Goal: Find specific page/section: Find specific page/section

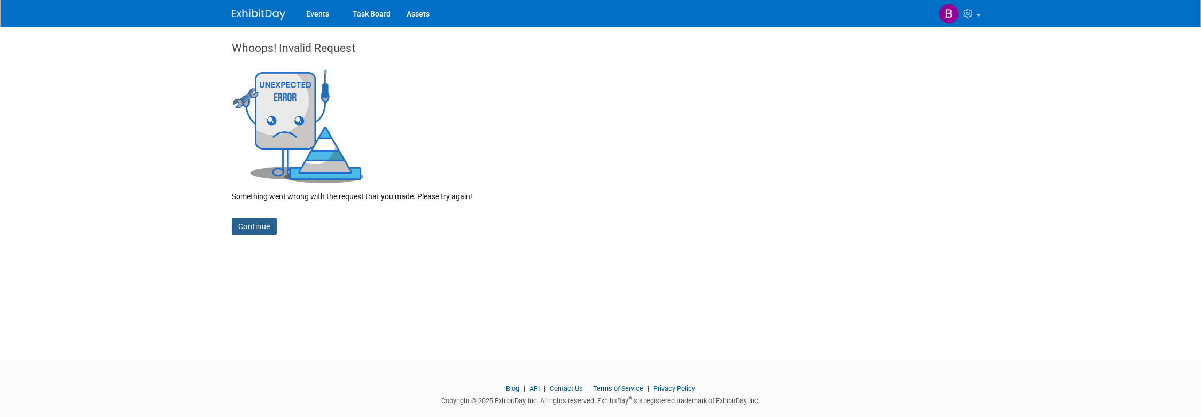
click at [266, 233] on link "Continue" at bounding box center [254, 226] width 45 height 17
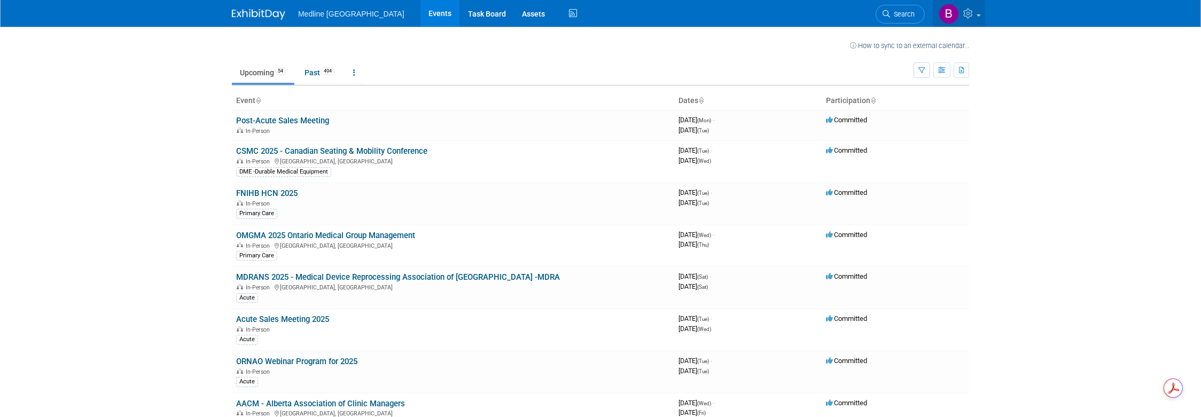
click at [954, 8] on img at bounding box center [949, 14] width 20 height 20
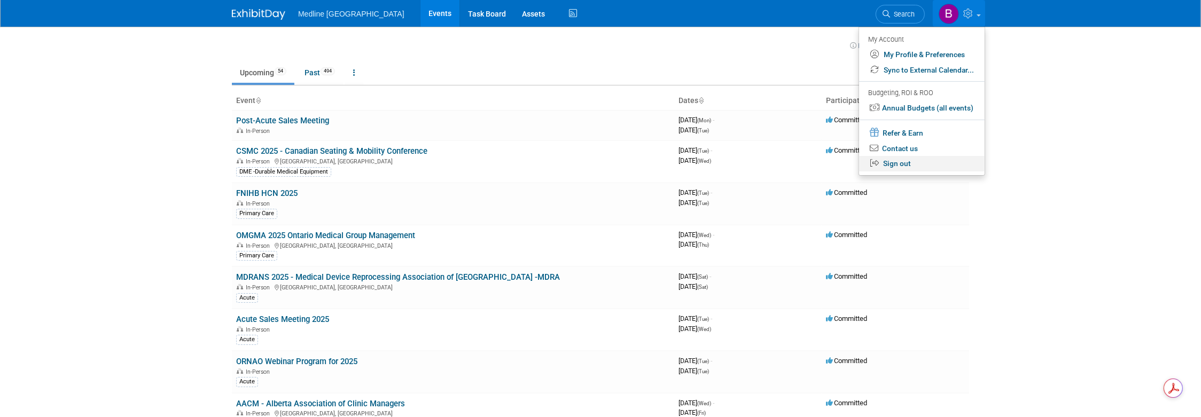
click at [899, 166] on link "Sign out" at bounding box center [922, 163] width 126 height 15
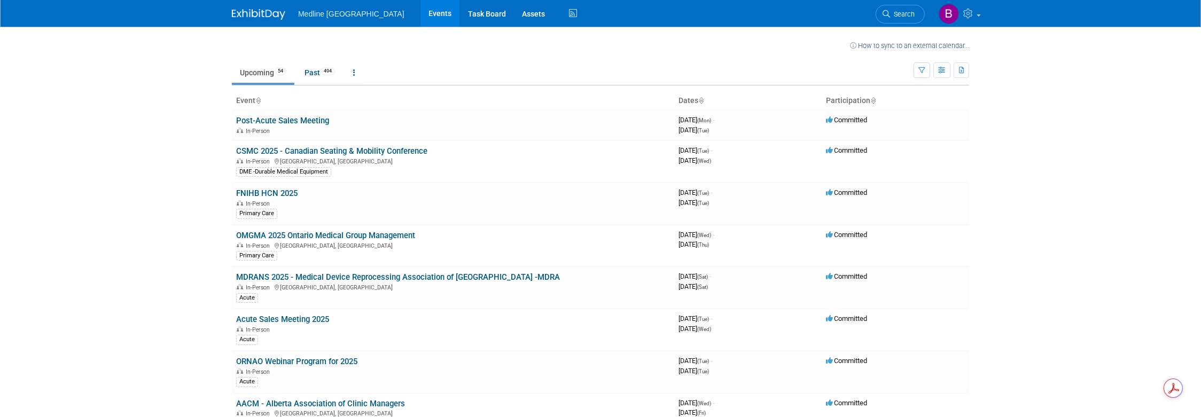
click at [184, 116] on body "Medline Canada Events Task Board Assets Activity Feed My Account My Profile & P…" at bounding box center [600, 208] width 1201 height 417
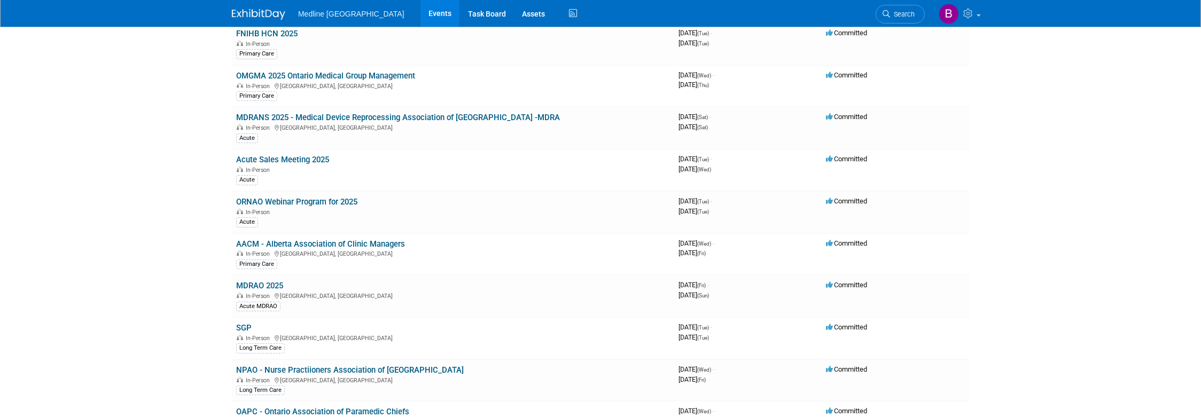
scroll to position [213, 0]
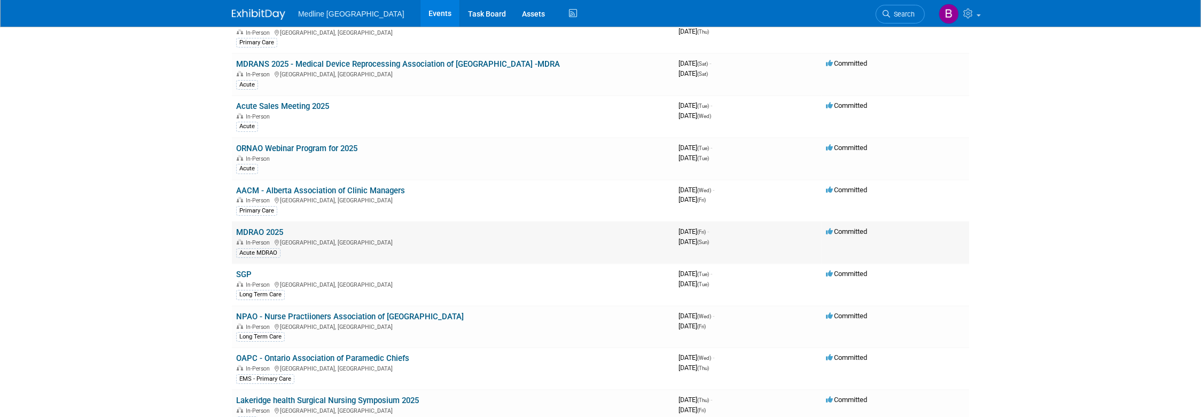
click at [245, 231] on link "MDRAO 2025" at bounding box center [259, 233] width 47 height 10
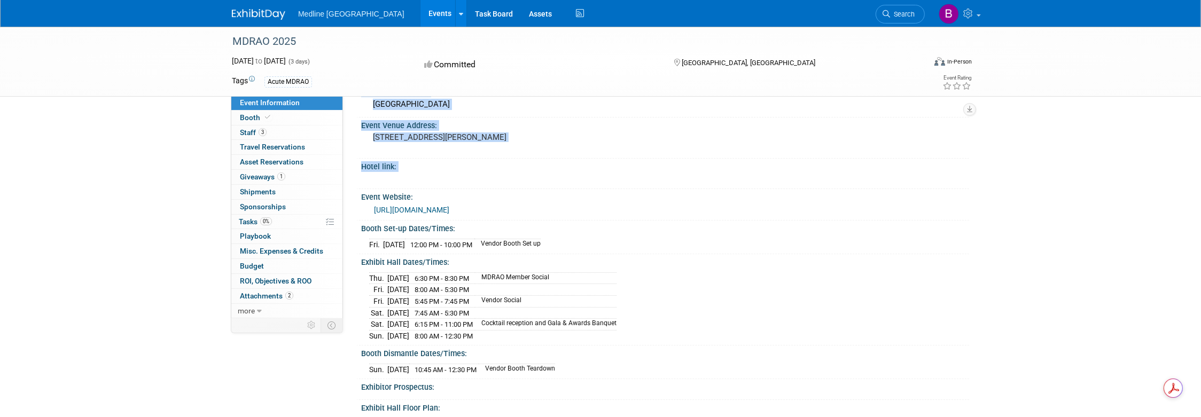
scroll to position [313, 0]
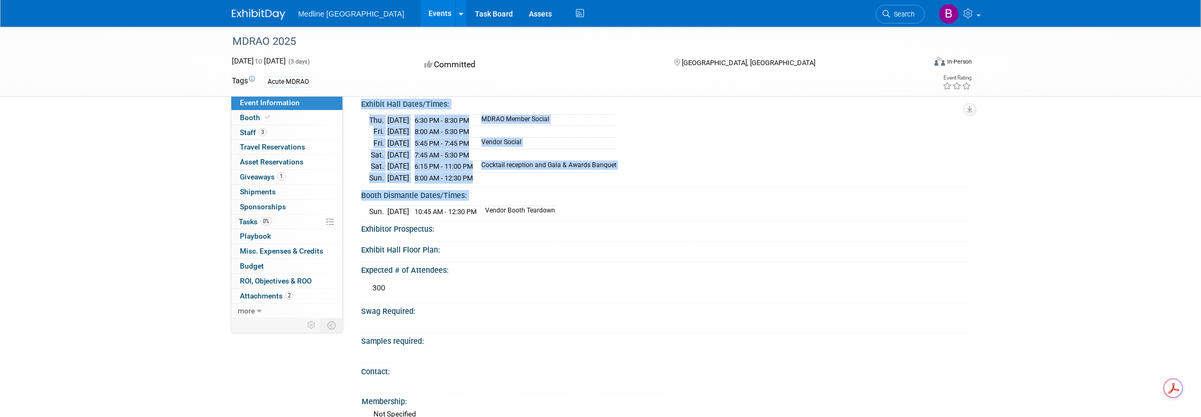
drag, startPoint x: 361, startPoint y: 243, endPoint x: 621, endPoint y: 208, distance: 262.0
click at [621, 208] on div "Status: In progress Social Post: To do Sales Channel: Acute Participation Size:…" at bounding box center [660, 140] width 602 height 693
copy div "Event Website: [URL][DOMAIN_NAME] Booth Set-up Dates/Times: [DATE] 12:00 PM - 1…"
